Goal: Task Accomplishment & Management: Use online tool/utility

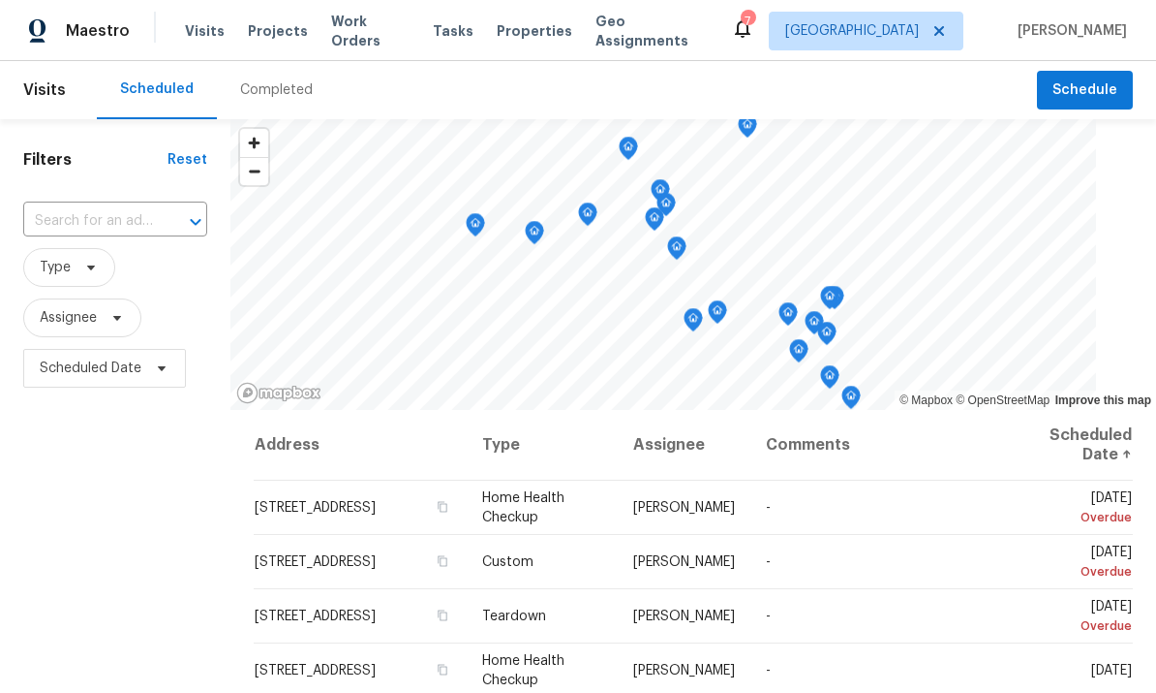
click at [370, 33] on span "Work Orders" at bounding box center [370, 31] width 78 height 39
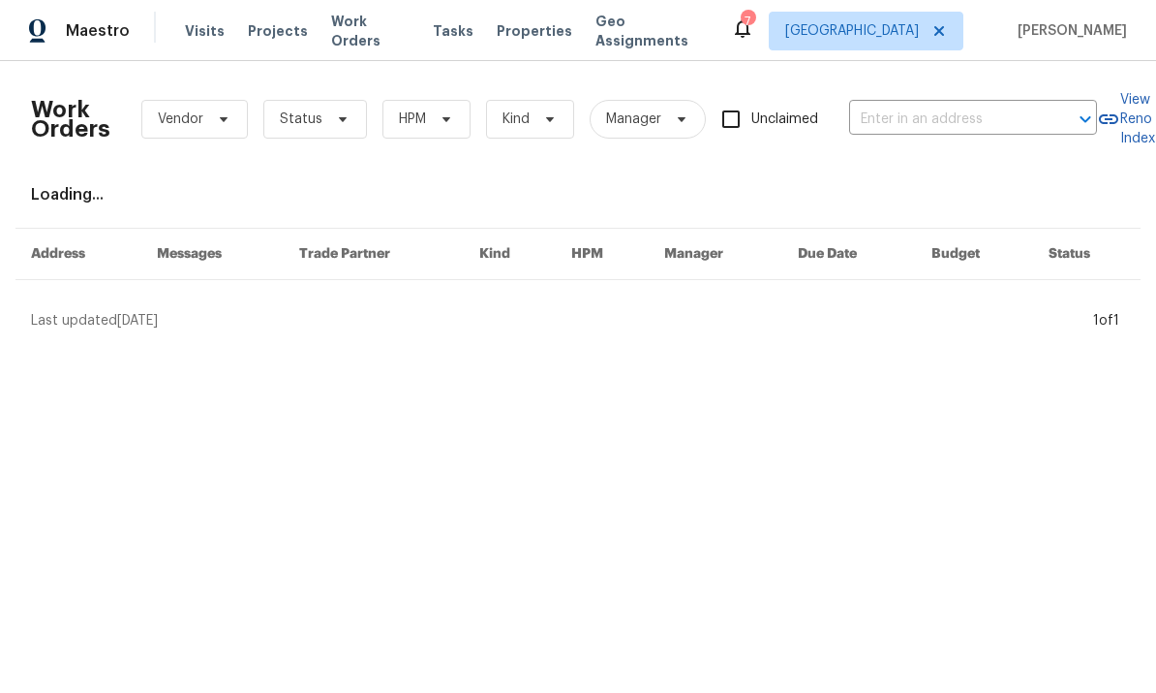
click at [942, 126] on input "text" at bounding box center [946, 120] width 194 height 30
type input "5736"
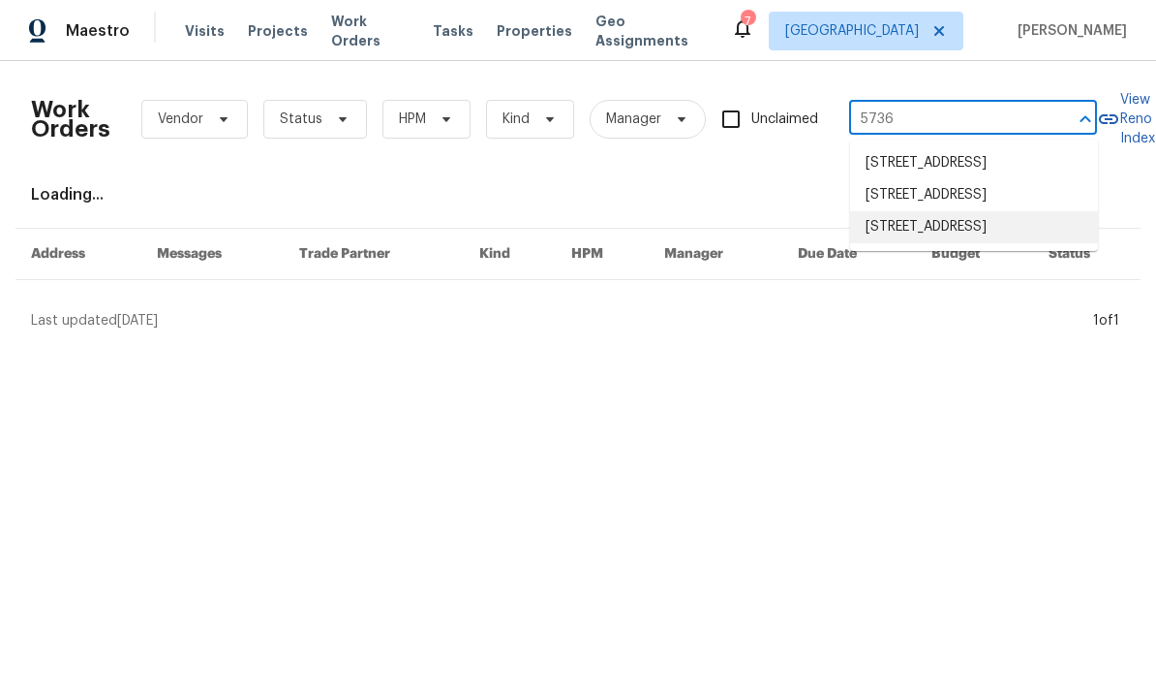
click at [940, 243] on li "[STREET_ADDRESS]" at bounding box center [974, 227] width 248 height 32
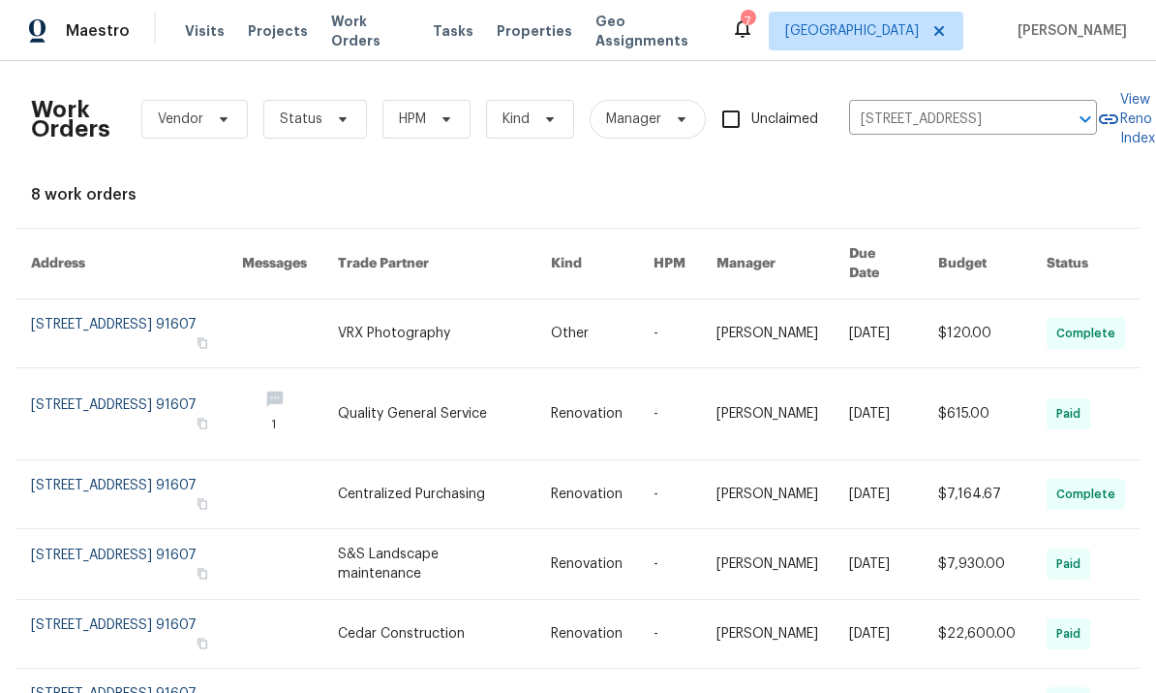
click at [86, 13] on div "Maestro" at bounding box center [65, 31] width 130 height 39
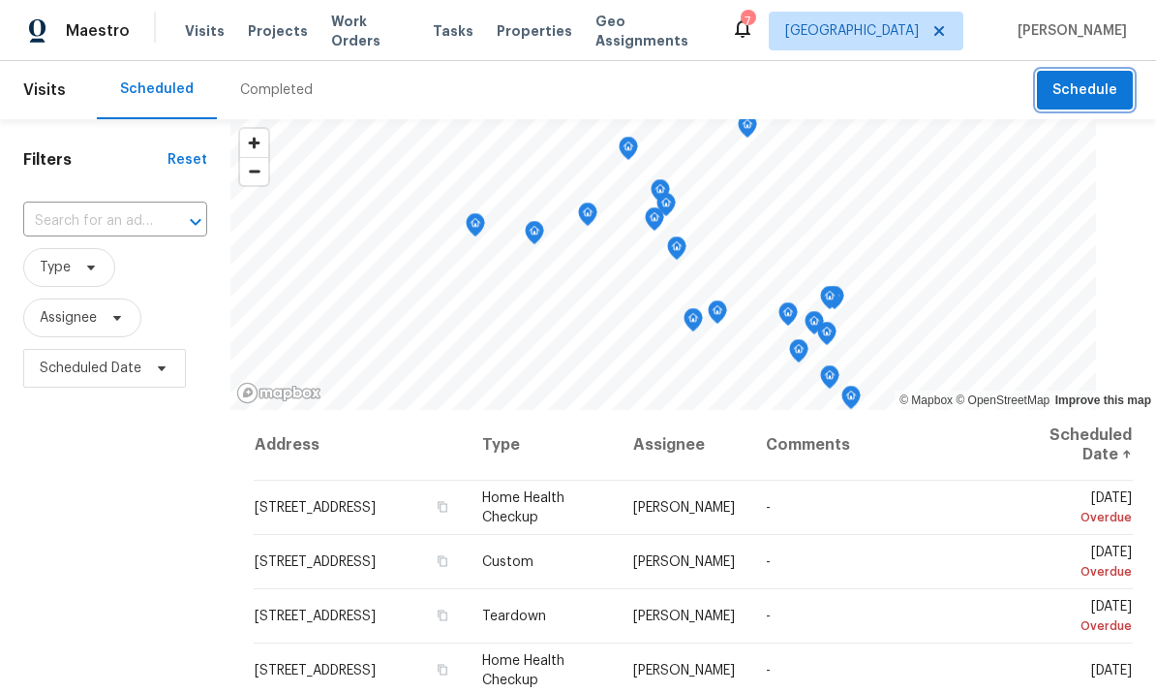
click at [1100, 83] on span "Schedule" at bounding box center [1085, 90] width 65 height 24
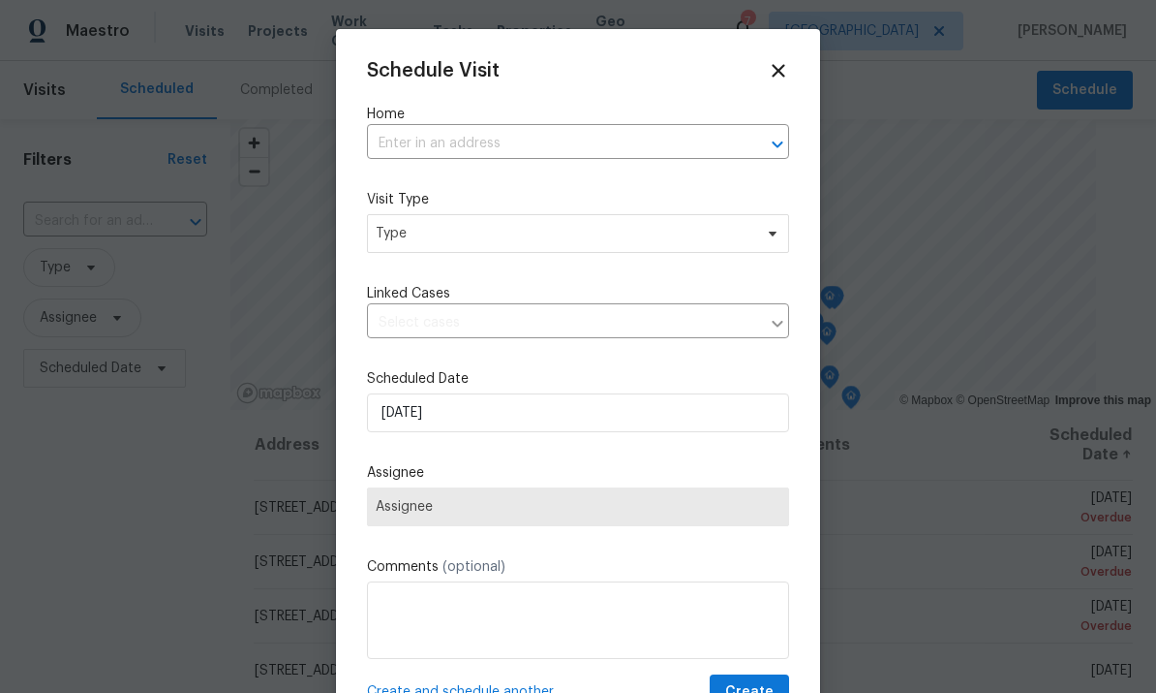
click at [554, 130] on input "text" at bounding box center [551, 144] width 368 height 30
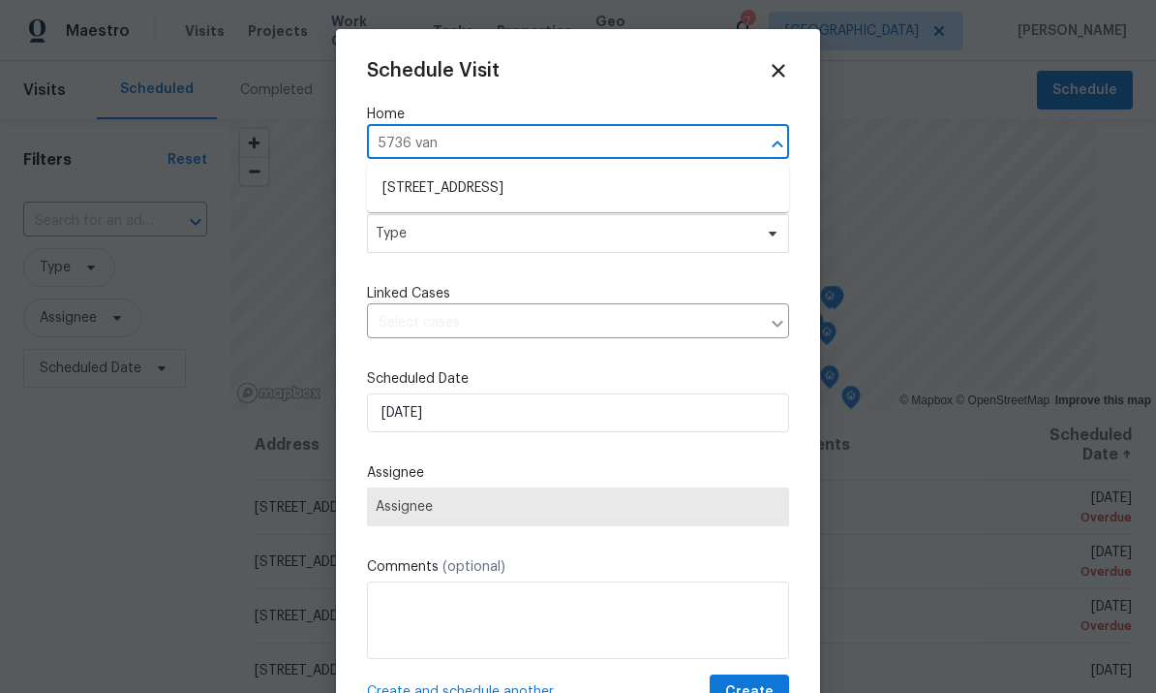
type input "5736 vant"
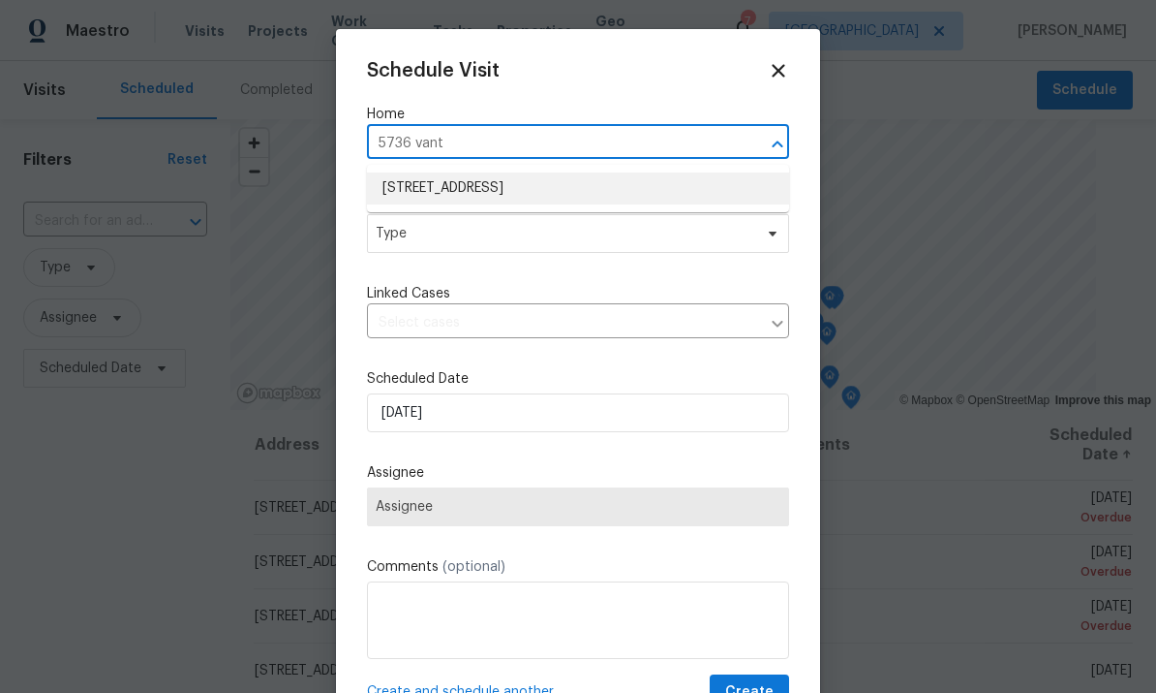
click at [564, 188] on li "[STREET_ADDRESS]" at bounding box center [578, 188] width 422 height 32
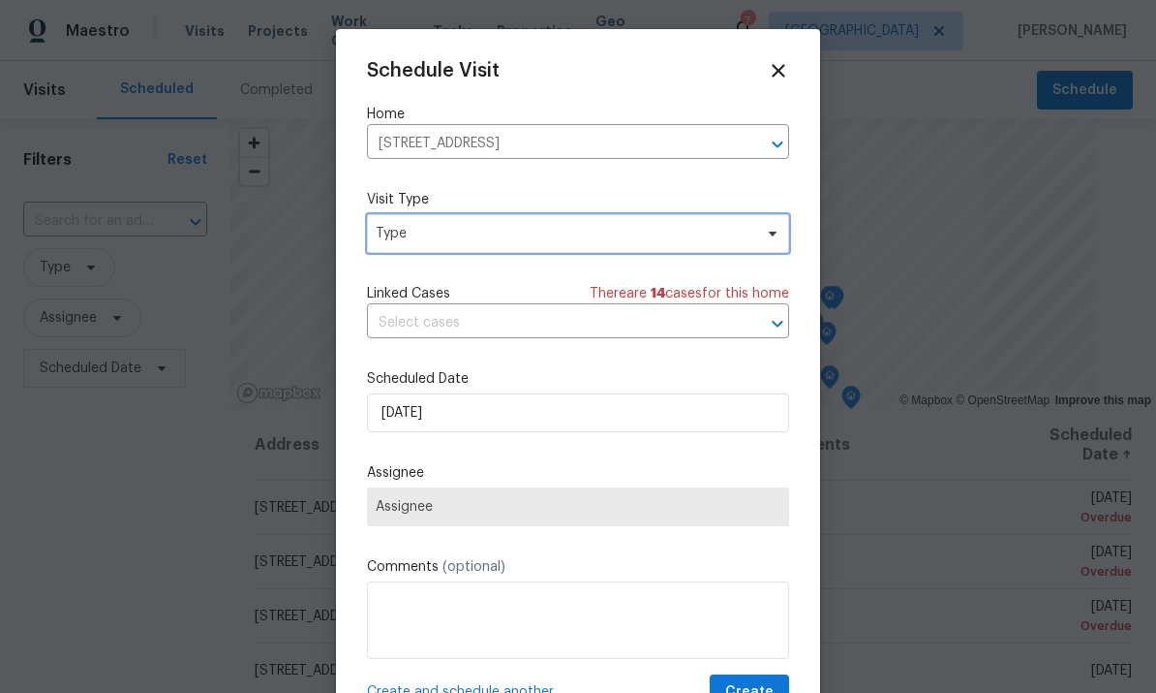
click at [704, 230] on span "Type" at bounding box center [564, 233] width 377 height 19
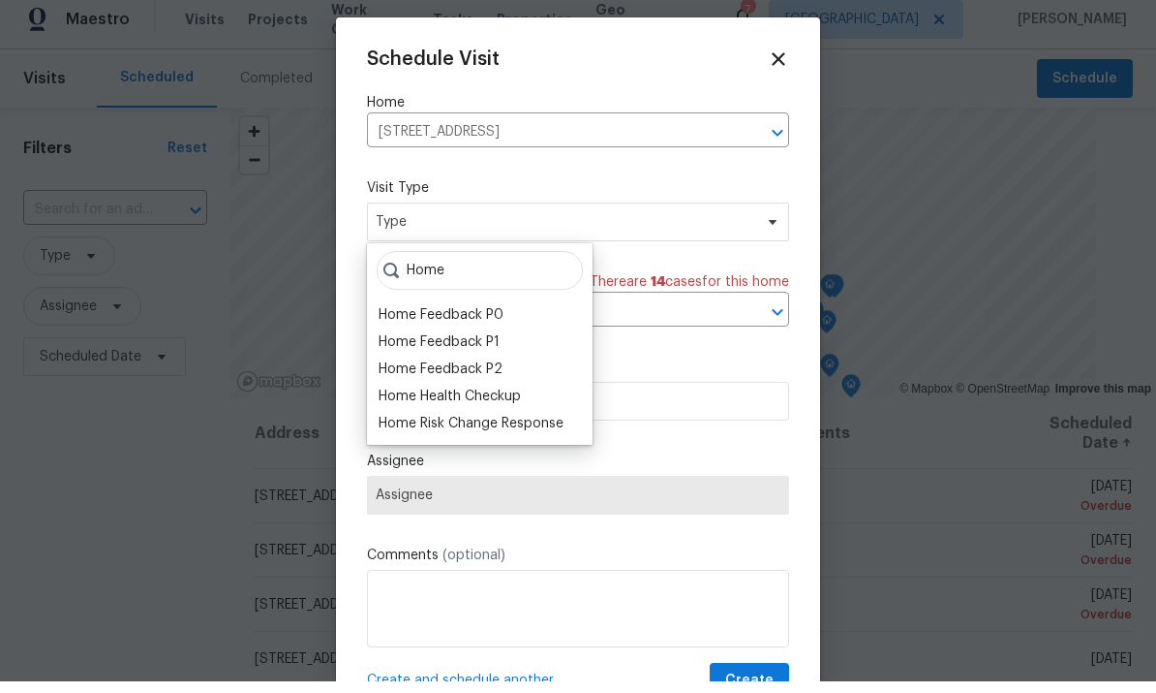
scroll to position [12, 0]
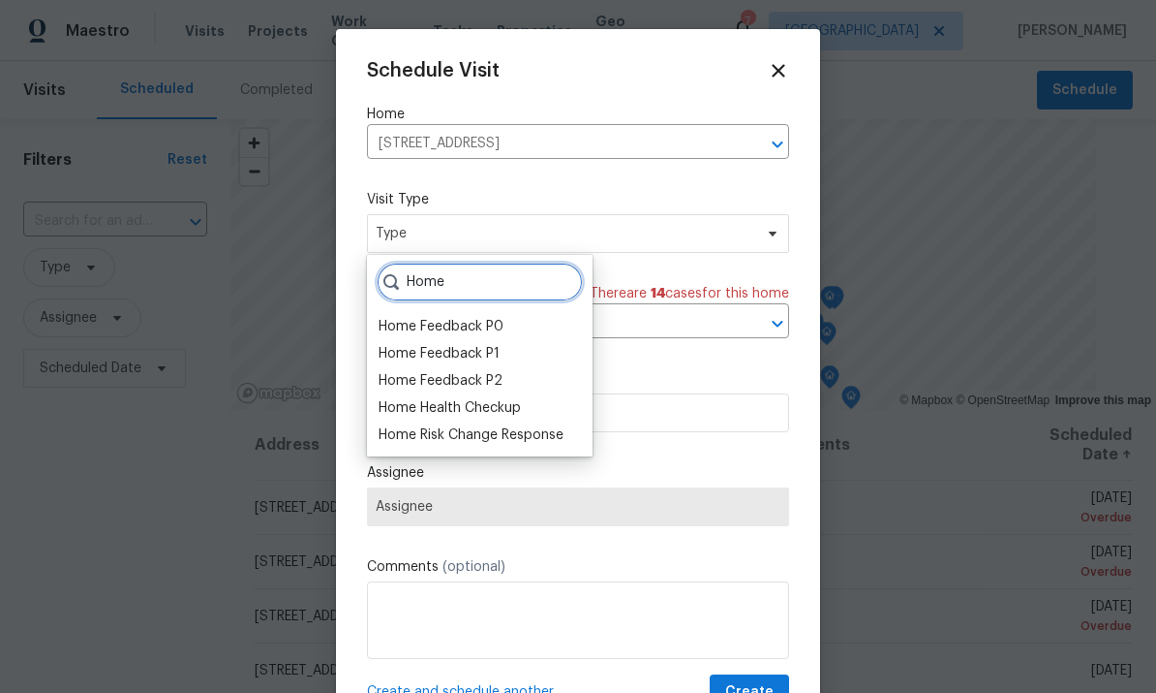
type input "Home"
click at [490, 398] on div "Home Health Checkup" at bounding box center [450, 407] width 142 height 19
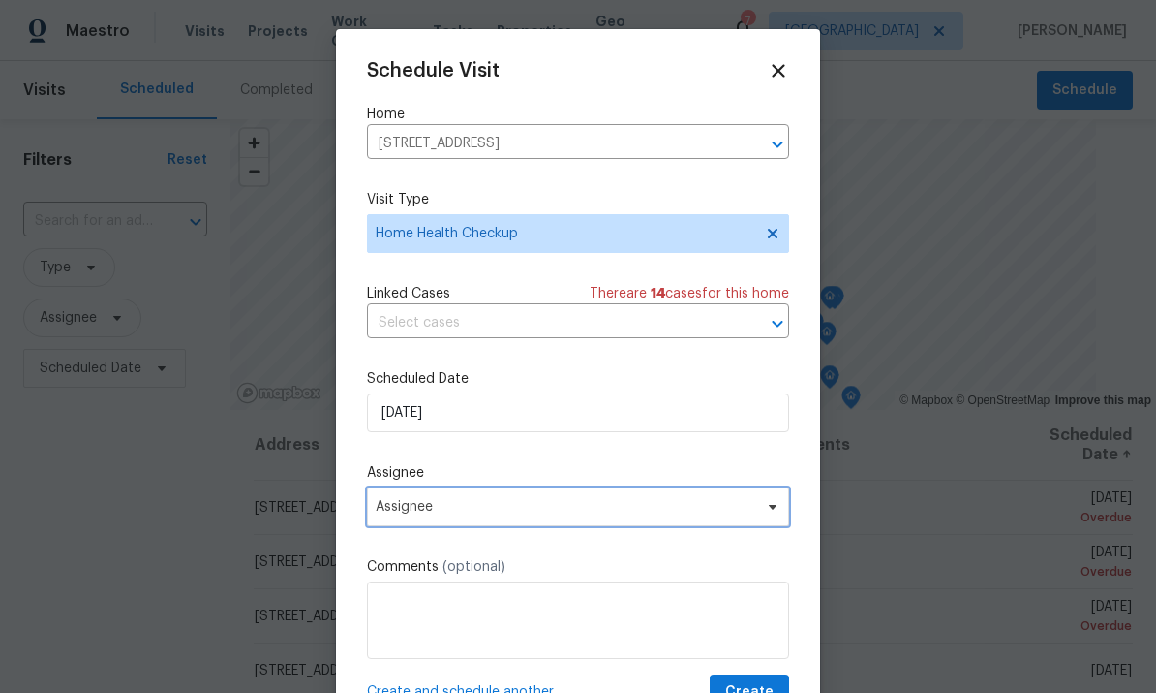
click at [569, 509] on span "Assignee" at bounding box center [566, 506] width 380 height 15
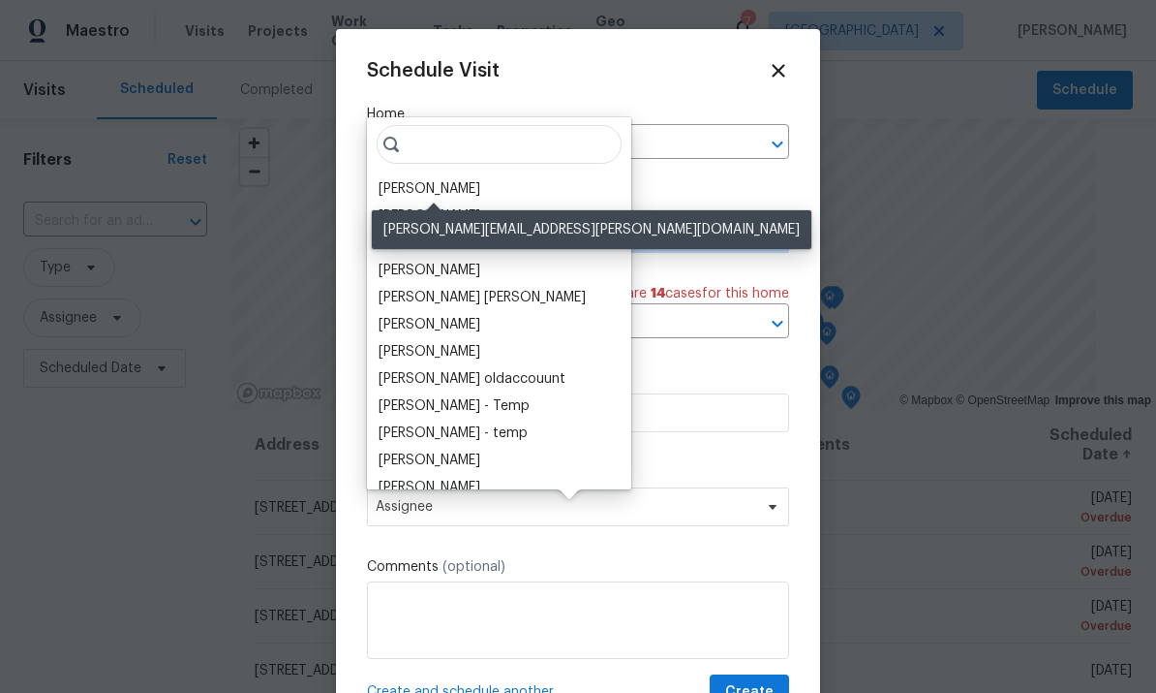
click at [437, 179] on div "[PERSON_NAME]" at bounding box center [430, 188] width 102 height 19
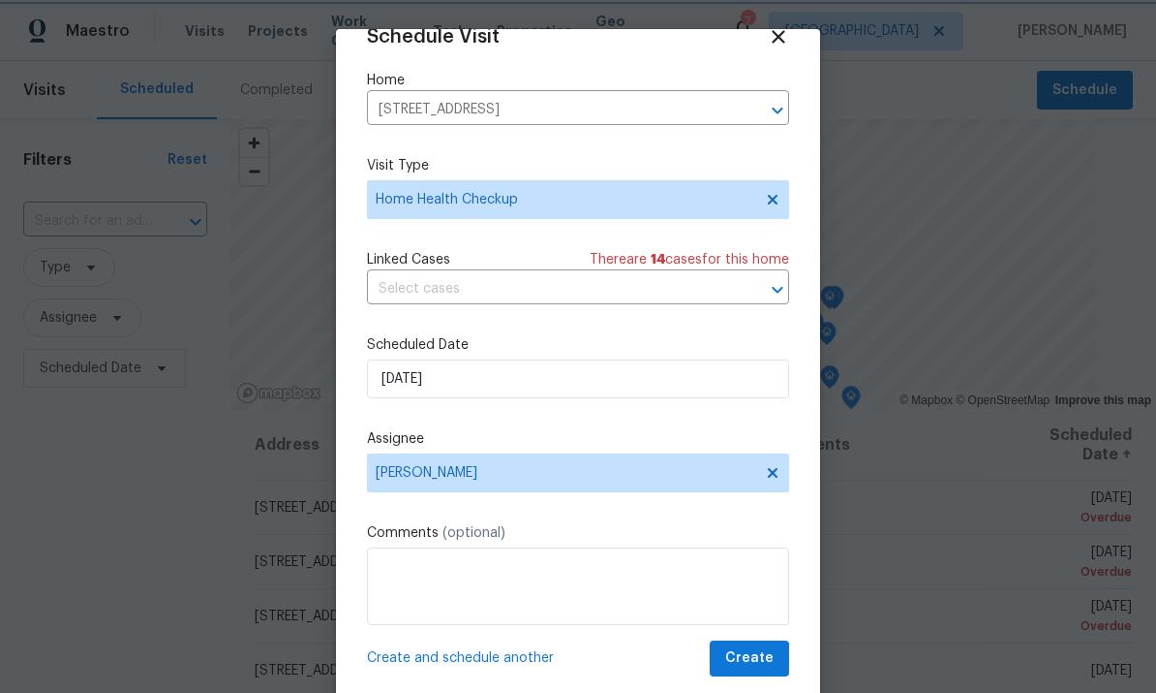
scroll to position [38, 0]
click at [752, 658] on span "Create" at bounding box center [749, 658] width 48 height 24
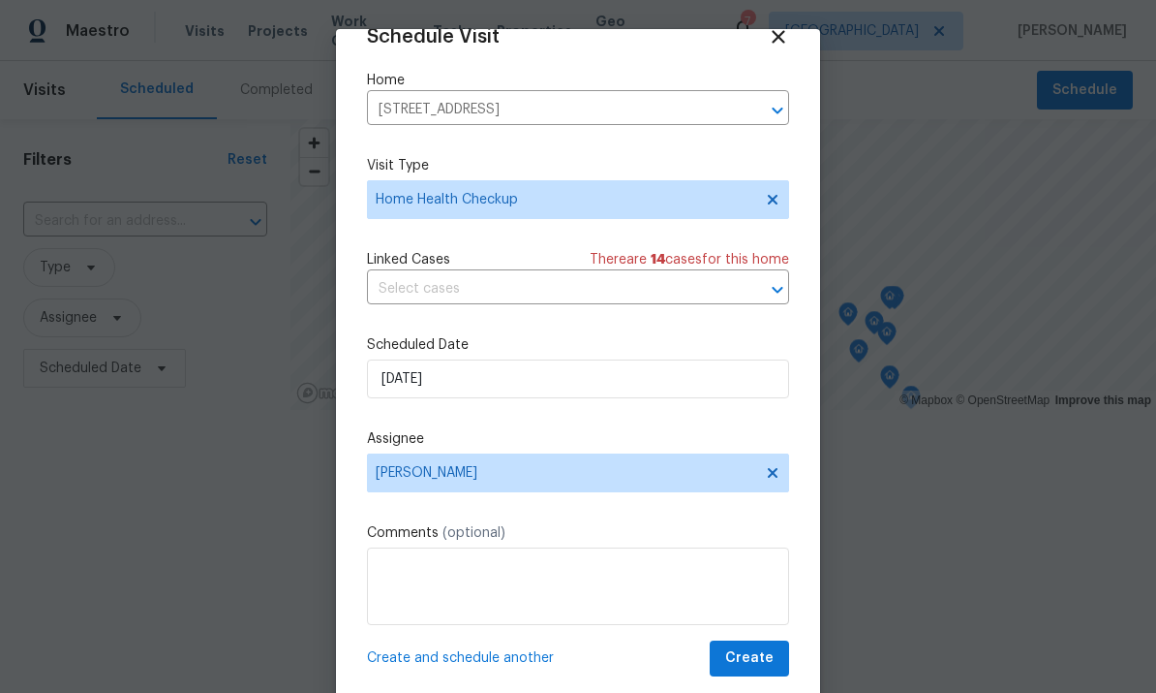
scroll to position [0, 0]
